Goal: Information Seeking & Learning: Find contact information

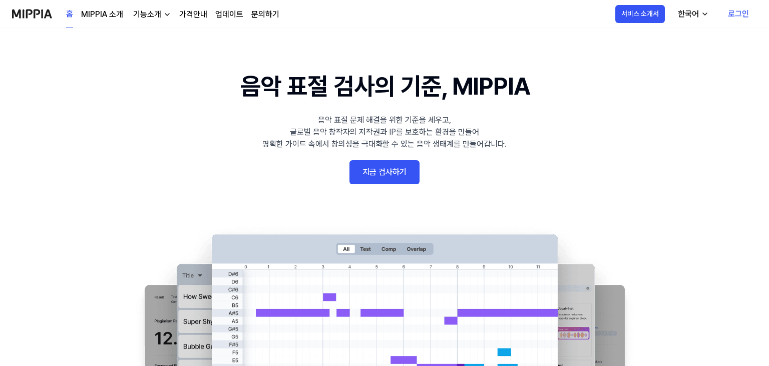
click at [116, 13] on link "MIPPIA 소개" at bounding box center [102, 15] width 42 height 12
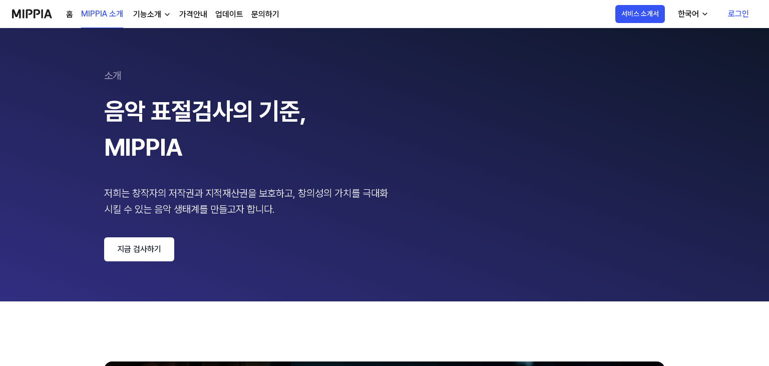
click at [157, 16] on div "기능소개" at bounding box center [147, 15] width 32 height 12
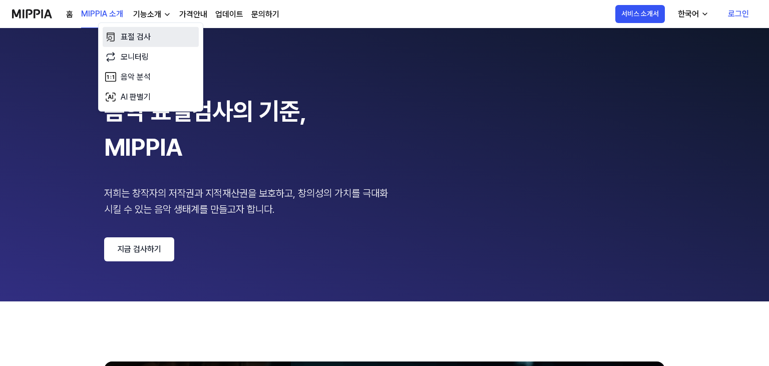
click at [152, 33] on link "표절 검사" at bounding box center [151, 37] width 96 height 20
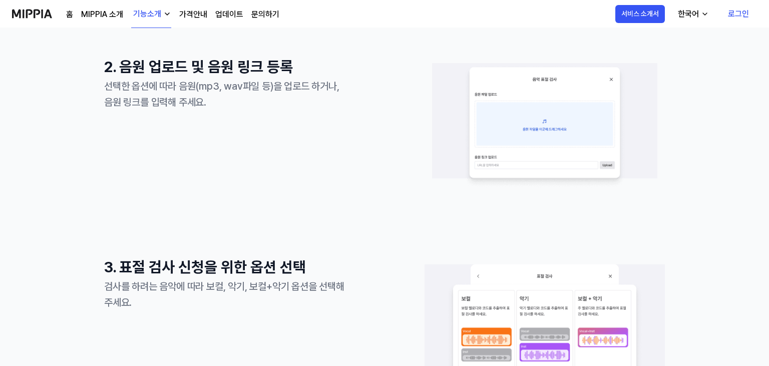
scroll to position [973, 0]
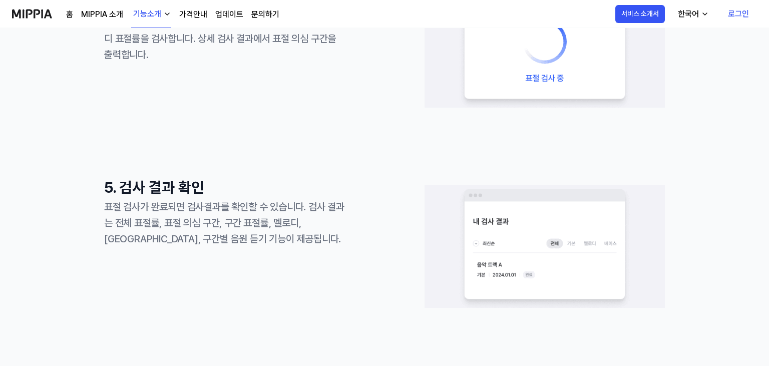
click at [159, 14] on div "기능소개" at bounding box center [147, 14] width 32 height 12
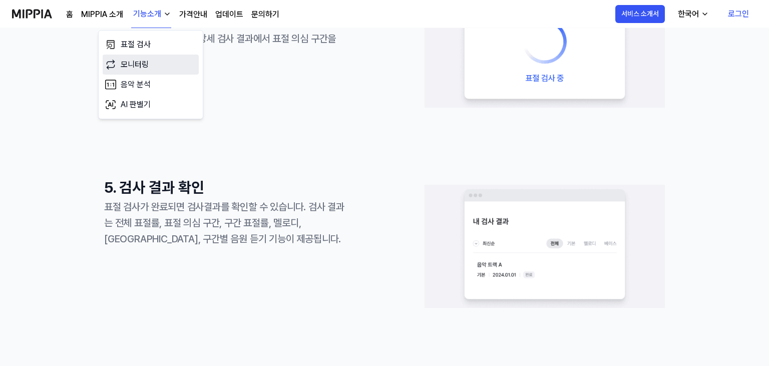
click at [151, 62] on link "모니터링" at bounding box center [151, 65] width 96 height 20
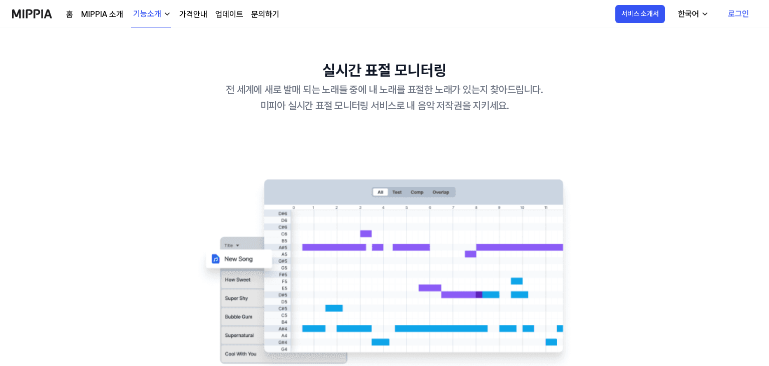
scroll to position [1038, 0]
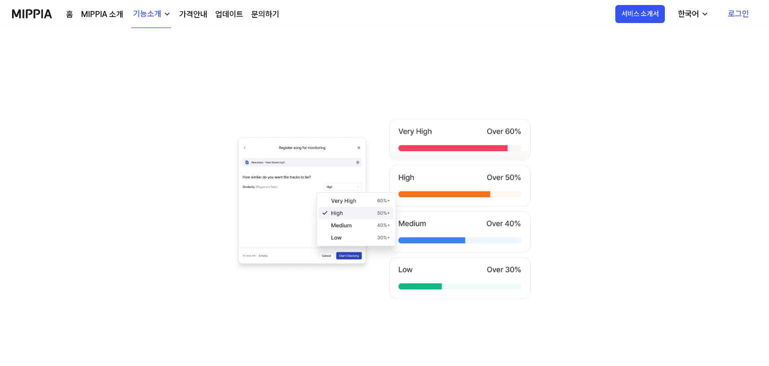
click at [154, 14] on div "기능소개" at bounding box center [147, 14] width 32 height 12
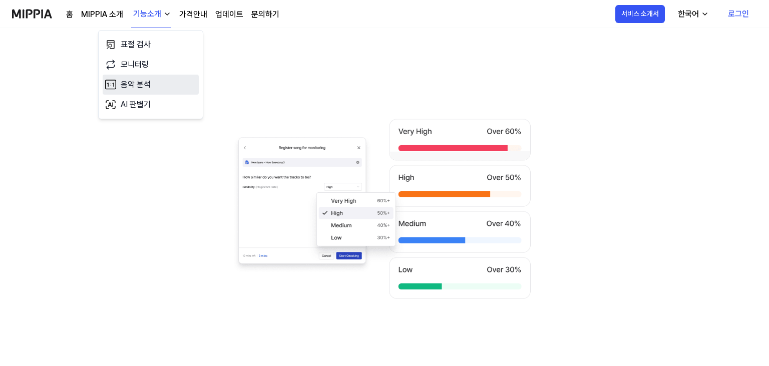
click at [153, 94] on link "음악 분석" at bounding box center [151, 85] width 96 height 20
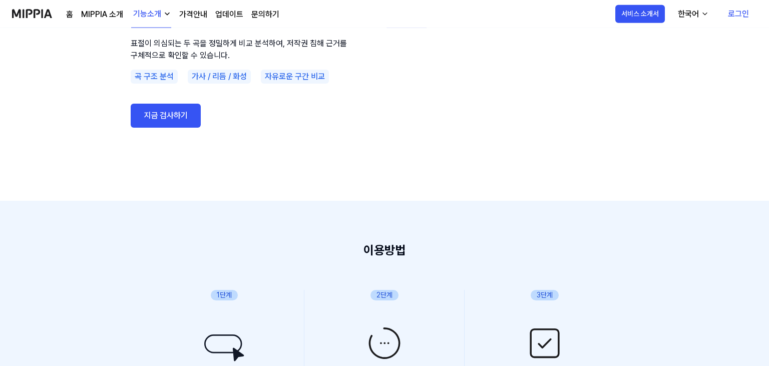
scroll to position [194, 0]
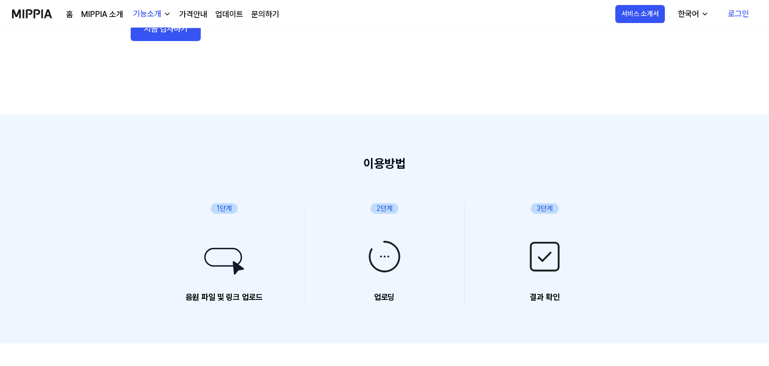
click at [171, 16] on div "홈 MIPPIA 소개 기능소개 가격안내 업데이트 문의하기" at bounding box center [172, 14] width 213 height 28
click at [163, 17] on button "기능소개" at bounding box center [151, 15] width 40 height 28
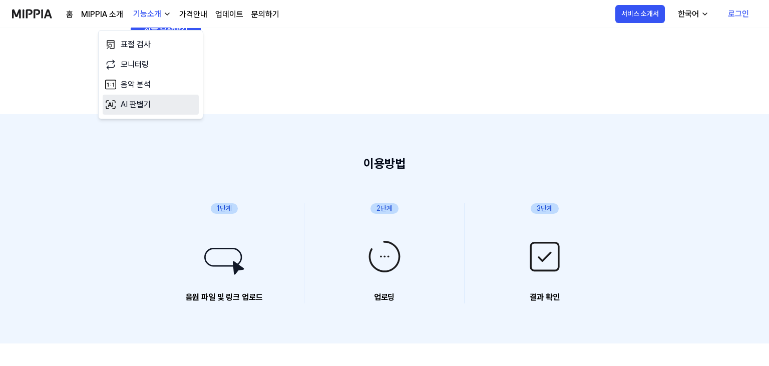
click at [159, 107] on link "AI 판별기" at bounding box center [151, 105] width 96 height 20
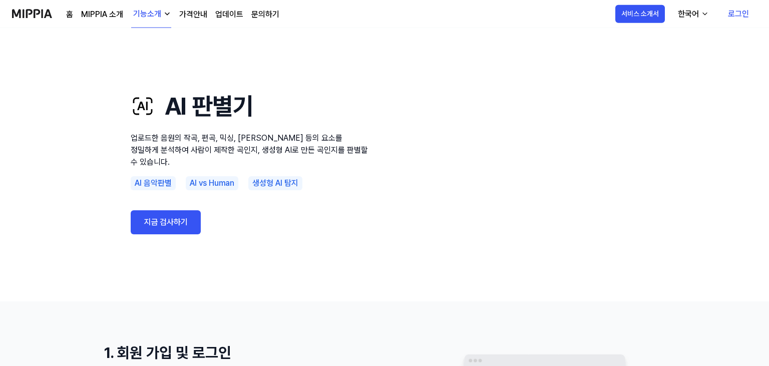
scroll to position [0, 0]
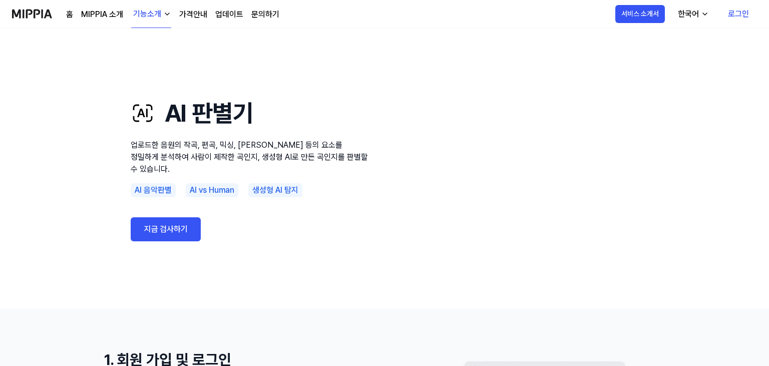
click at [202, 15] on link "가격안내" at bounding box center [193, 15] width 28 height 12
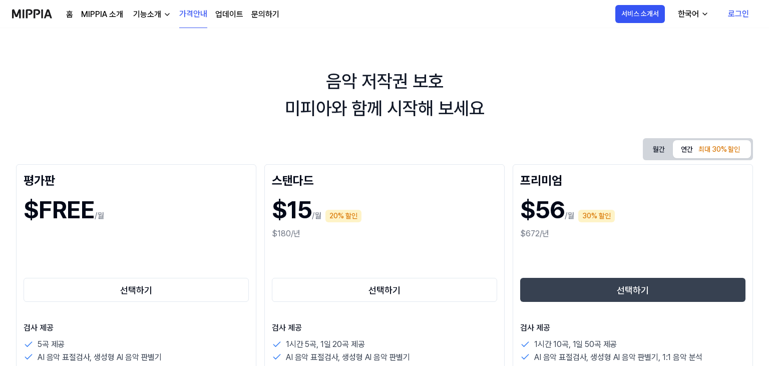
click at [670, 159] on div "월간 연간 최대 30% 할인" at bounding box center [698, 149] width 110 height 22
click at [660, 150] on button "월간" at bounding box center [659, 149] width 28 height 19
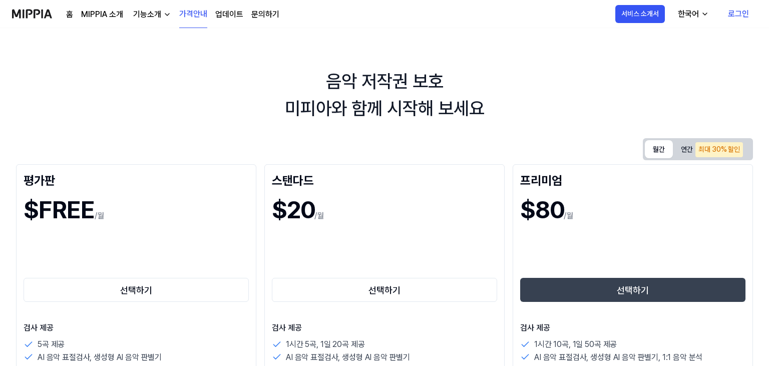
click at [186, 18] on link "가격안내" at bounding box center [193, 15] width 28 height 28
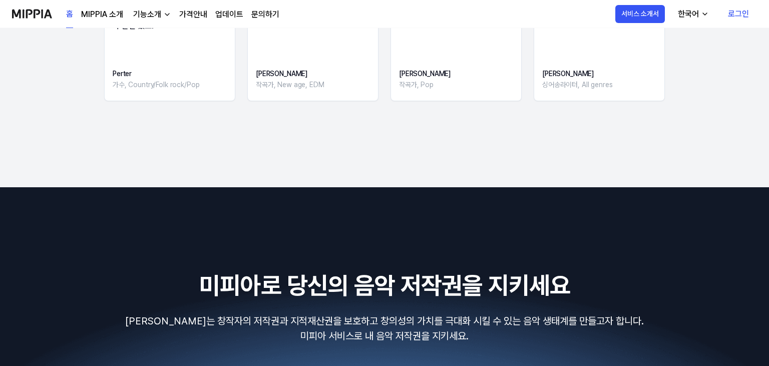
scroll to position [1794, 0]
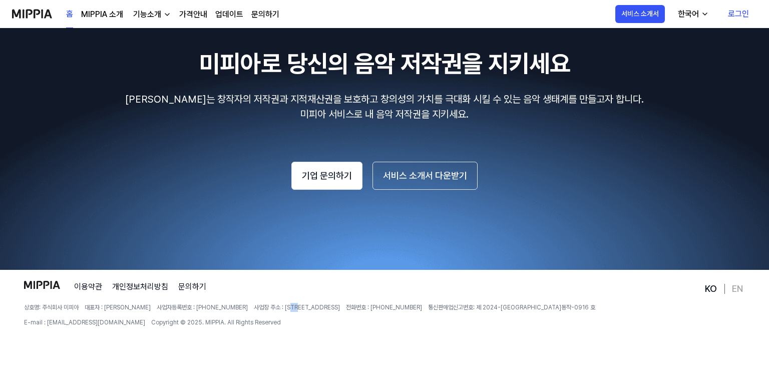
drag, startPoint x: 260, startPoint y: 295, endPoint x: 254, endPoint y: 302, distance: 8.9
click at [257, 300] on div "이용약관 개인정보처리방침 문의하기 상호명: 주식회사 미피아 대표자 : 오찬호 사업자등록번호 : [PHONE_NUMBER] 사업장 주소 : [S…" at bounding box center [363, 323] width 679 height 85
click at [373, 295] on div "이용약관 개인정보처리방침 문의하기 상호명: 주식회사 미피아 대표자 : 오찬호 사업자등록번호 : [PHONE_NUMBER] 사업장 주소 : [S…" at bounding box center [363, 323] width 679 height 85
drag, startPoint x: 255, startPoint y: 310, endPoint x: 325, endPoint y: 320, distance: 70.3
click at [316, 320] on div "상호명: 주식회사 미피아 대표자 : 오찬호 사업자등록번호 : [PHONE_NUMBER] 사업장 주소 : [STREET_ADDRESS] 전화번호…" at bounding box center [363, 315] width 679 height 24
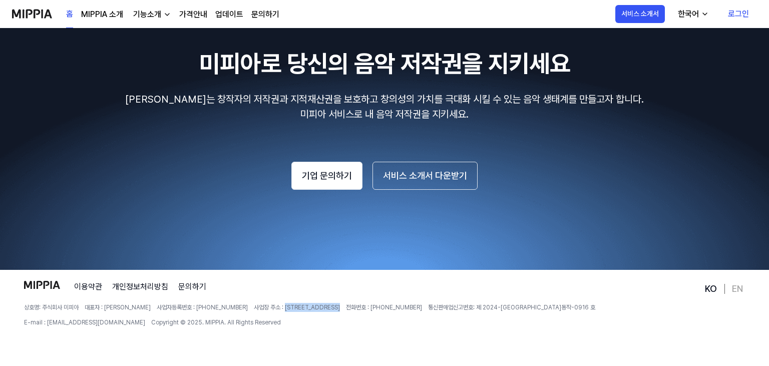
drag, startPoint x: 334, startPoint y: 317, endPoint x: 344, endPoint y: 310, distance: 12.4
click at [347, 310] on div "상호명: 주식회사 미피아 대표자 : 오찬호 사업자등록번호 : [PHONE_NUMBER] 사업장 주소 : [STREET_ADDRESS] 전화번호…" at bounding box center [363, 315] width 679 height 24
click at [340, 310] on span "사업장 주소 : [STREET_ADDRESS]" at bounding box center [297, 307] width 86 height 9
drag, startPoint x: 342, startPoint y: 305, endPoint x: 248, endPoint y: 307, distance: 93.2
click at [248, 307] on div "상호명: 주식회사 미피아 대표자 : 오찬호 사업자등록번호 : [PHONE_NUMBER] 사업장 주소 : [STREET_ADDRESS] 전화번호…" at bounding box center [363, 315] width 679 height 24
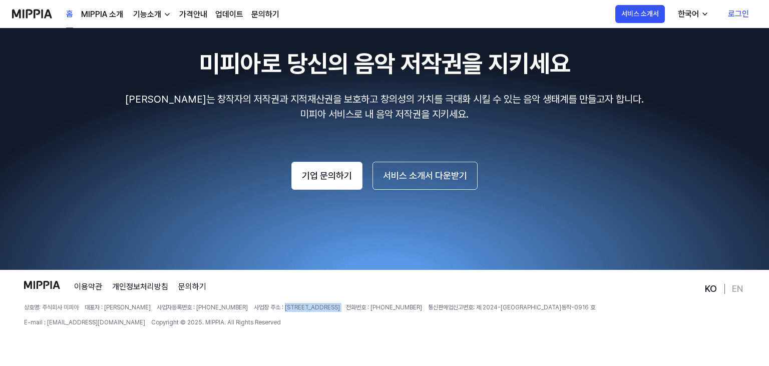
copy span "[STREET_ADDRESS]"
